Goal: Use online tool/utility: Utilize a website feature to perform a specific function

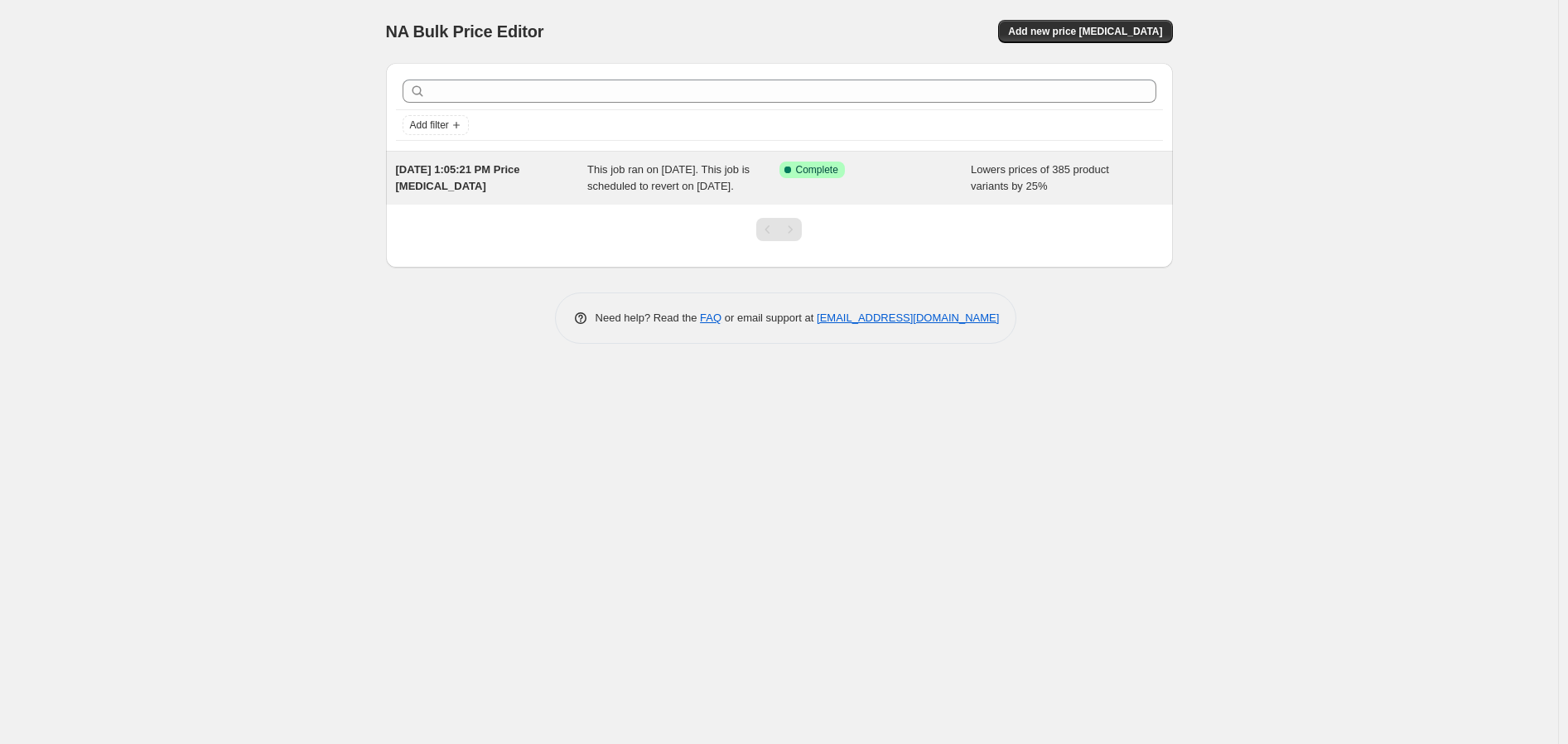
click at [897, 181] on div "Success Complete Complete" at bounding box center [875, 178] width 192 height 33
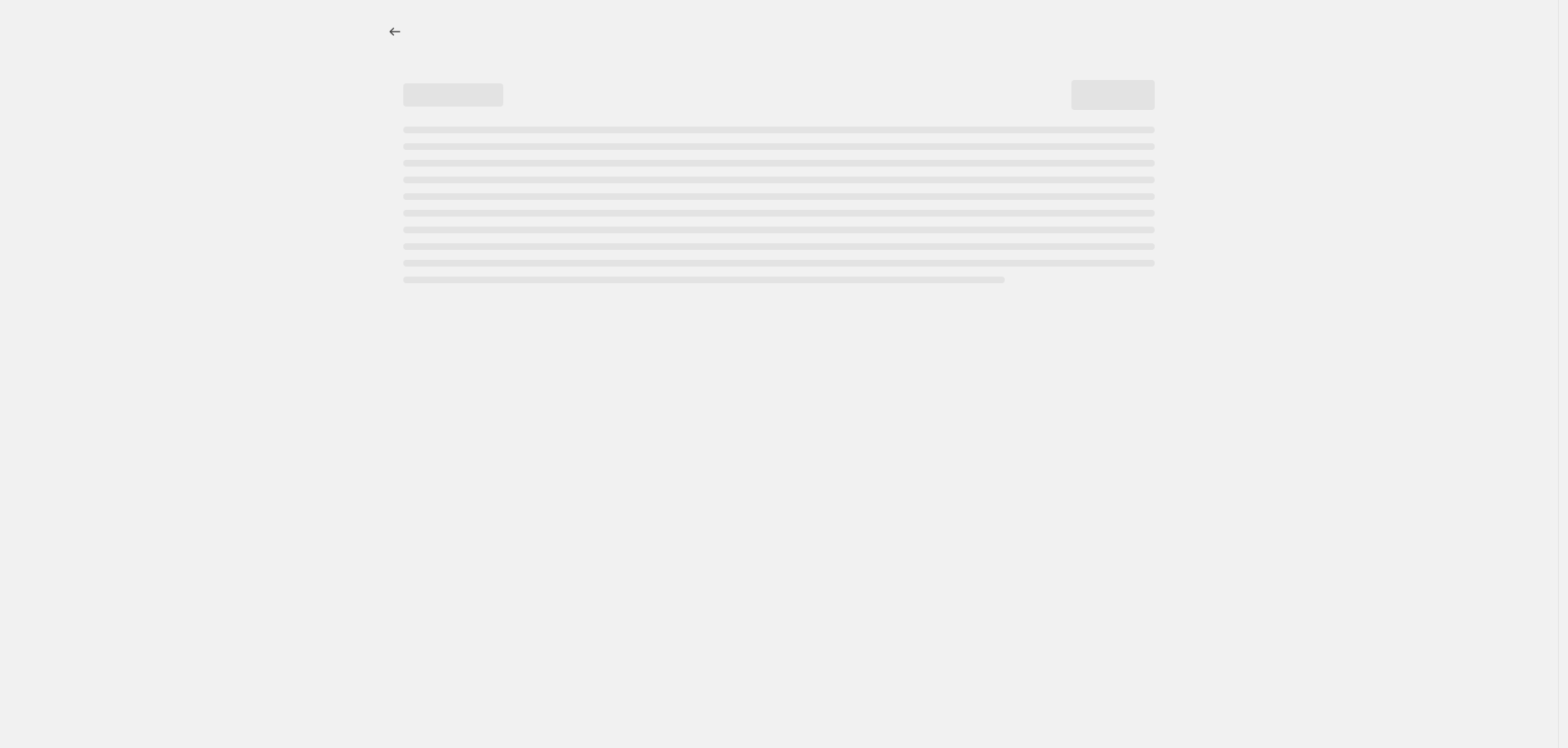
select select "percentage"
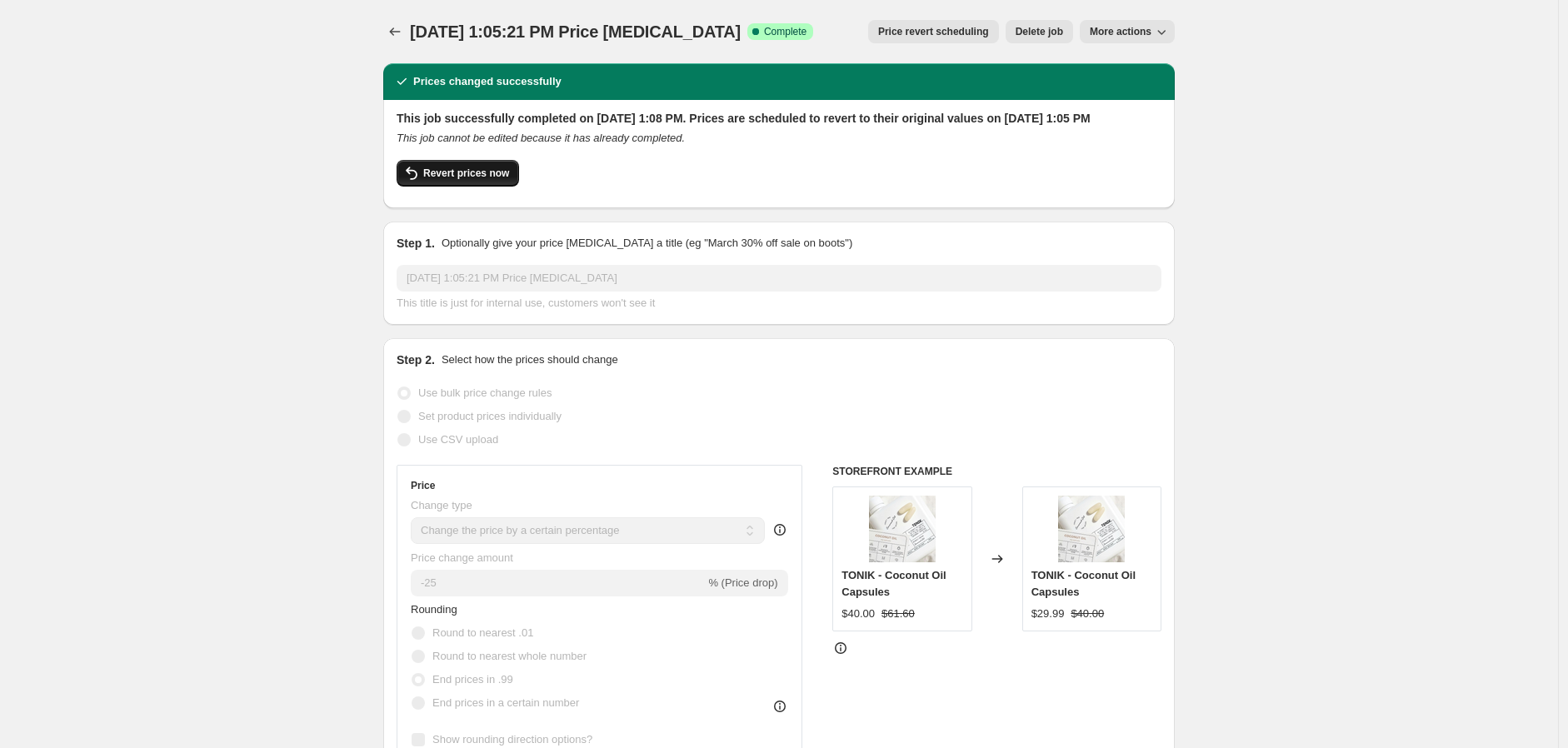
click at [451, 180] on span "Revert prices now" at bounding box center [467, 173] width 86 height 14
checkbox input "false"
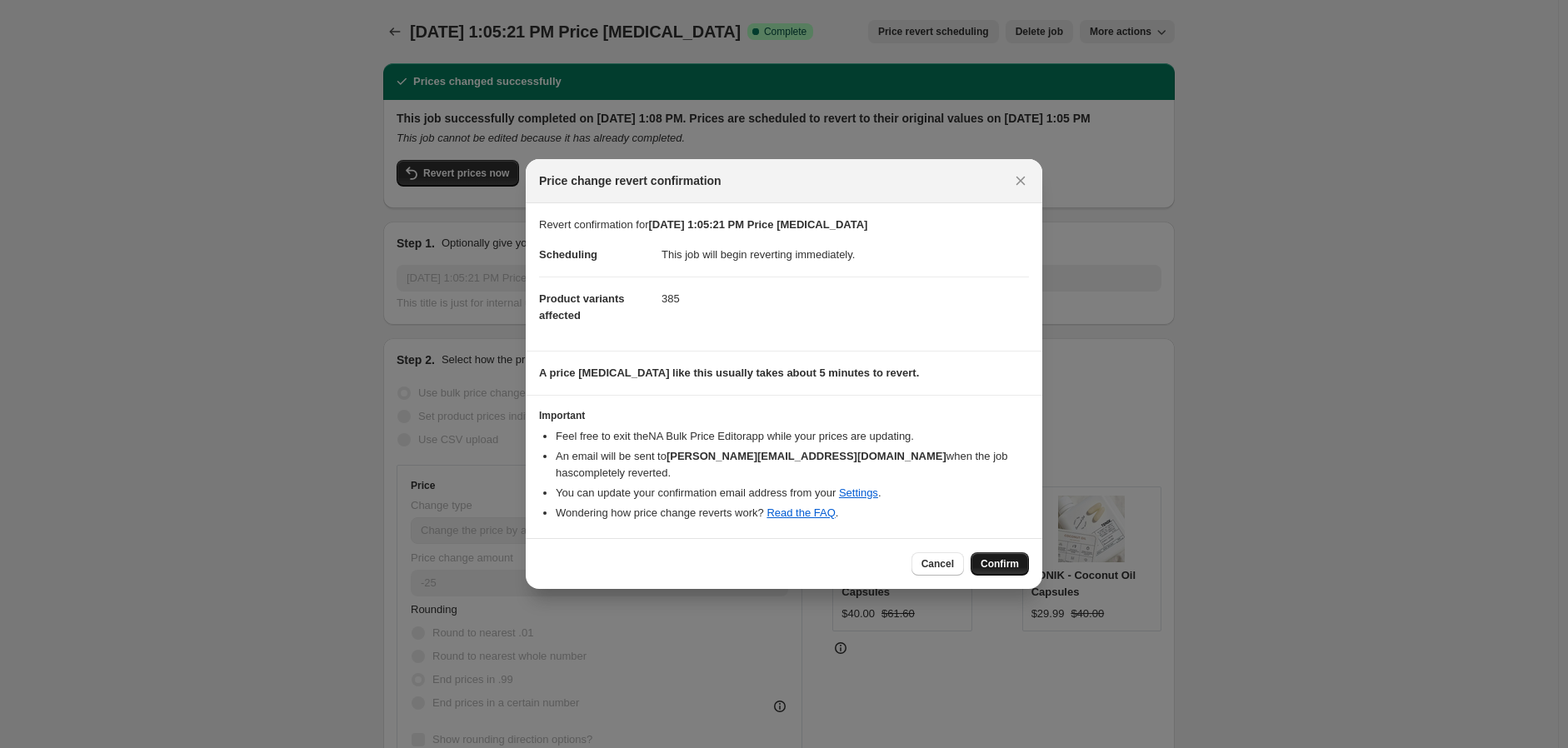
click at [997, 558] on span "Confirm" at bounding box center [999, 564] width 39 height 14
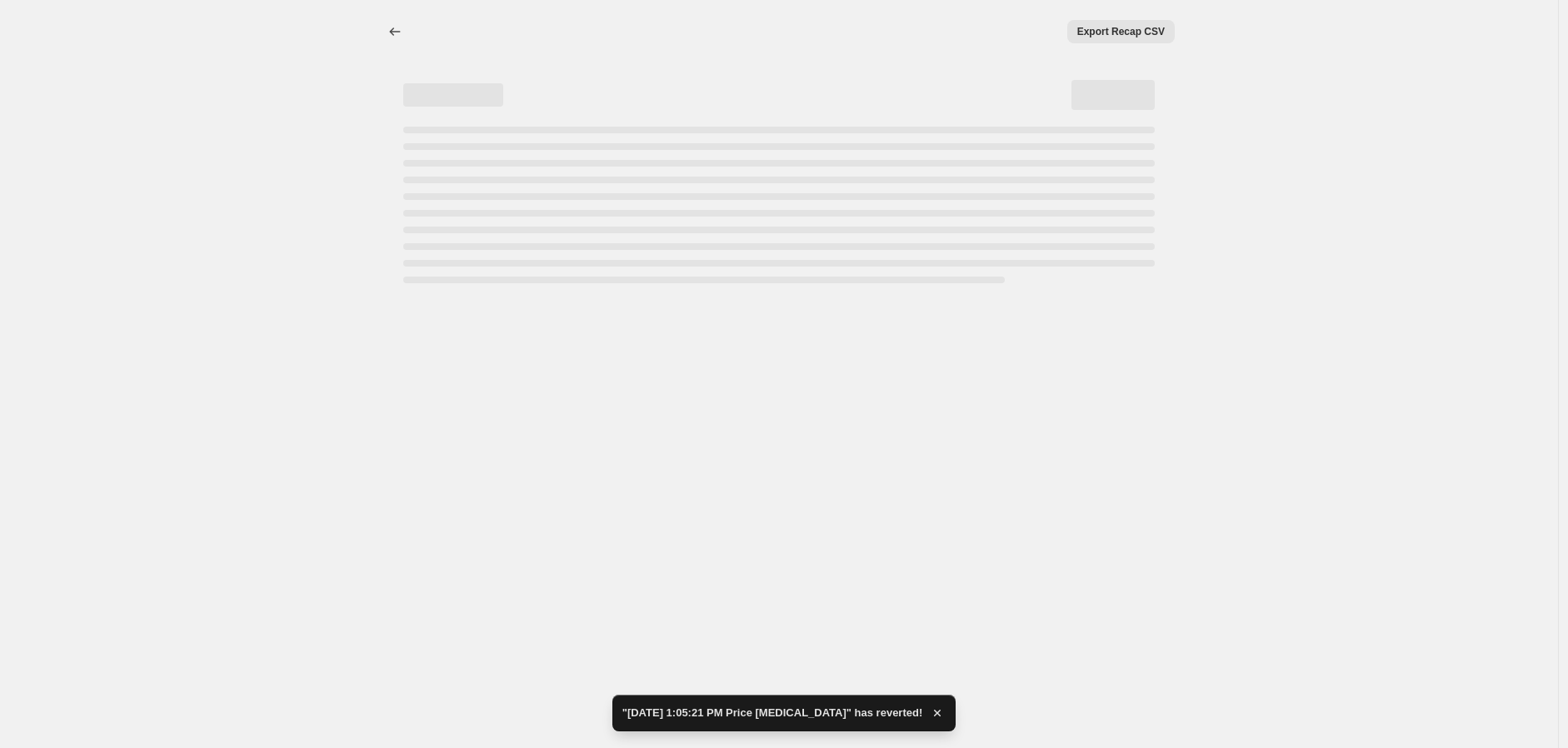
select select "percentage"
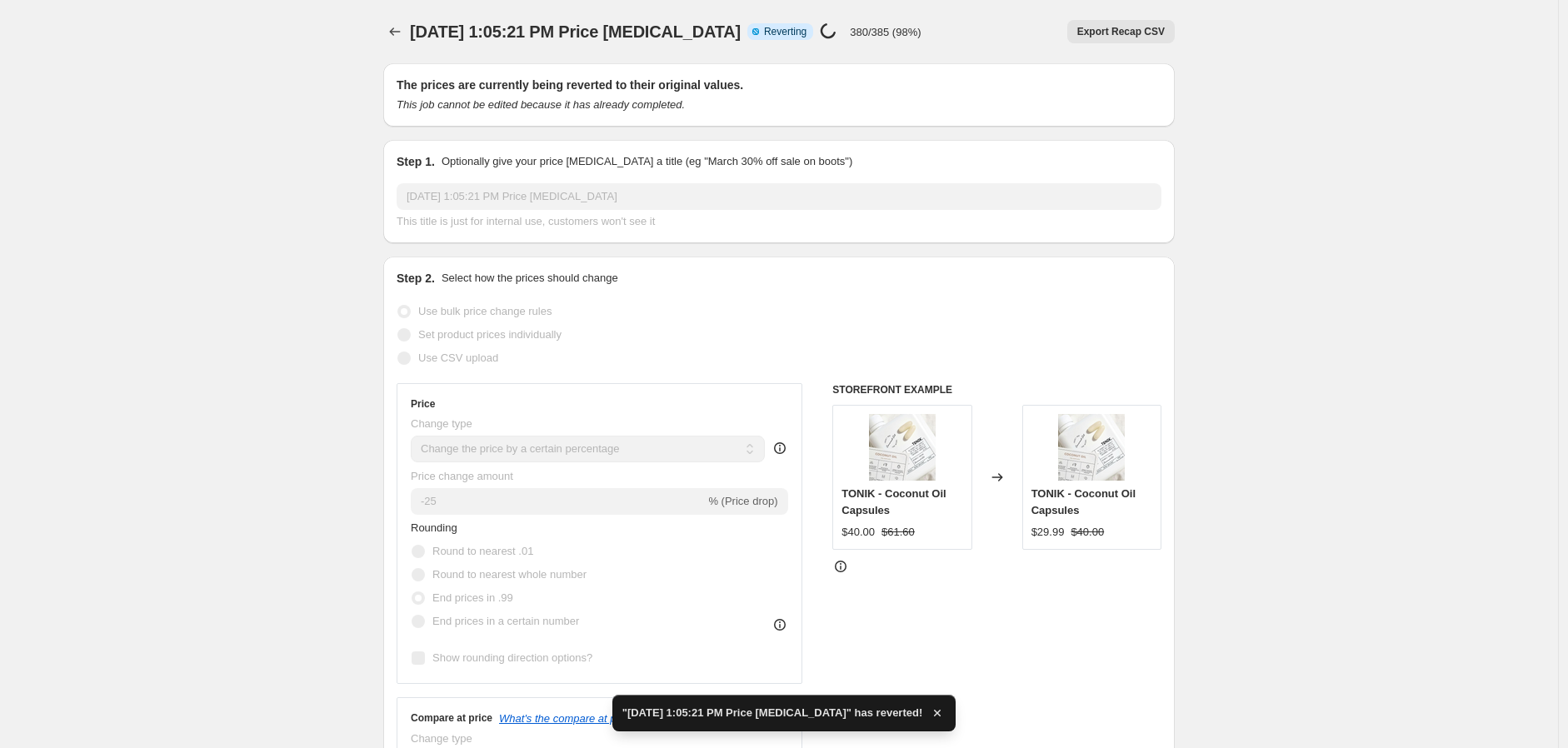
checkbox input "true"
